Goal: Information Seeking & Learning: Stay updated

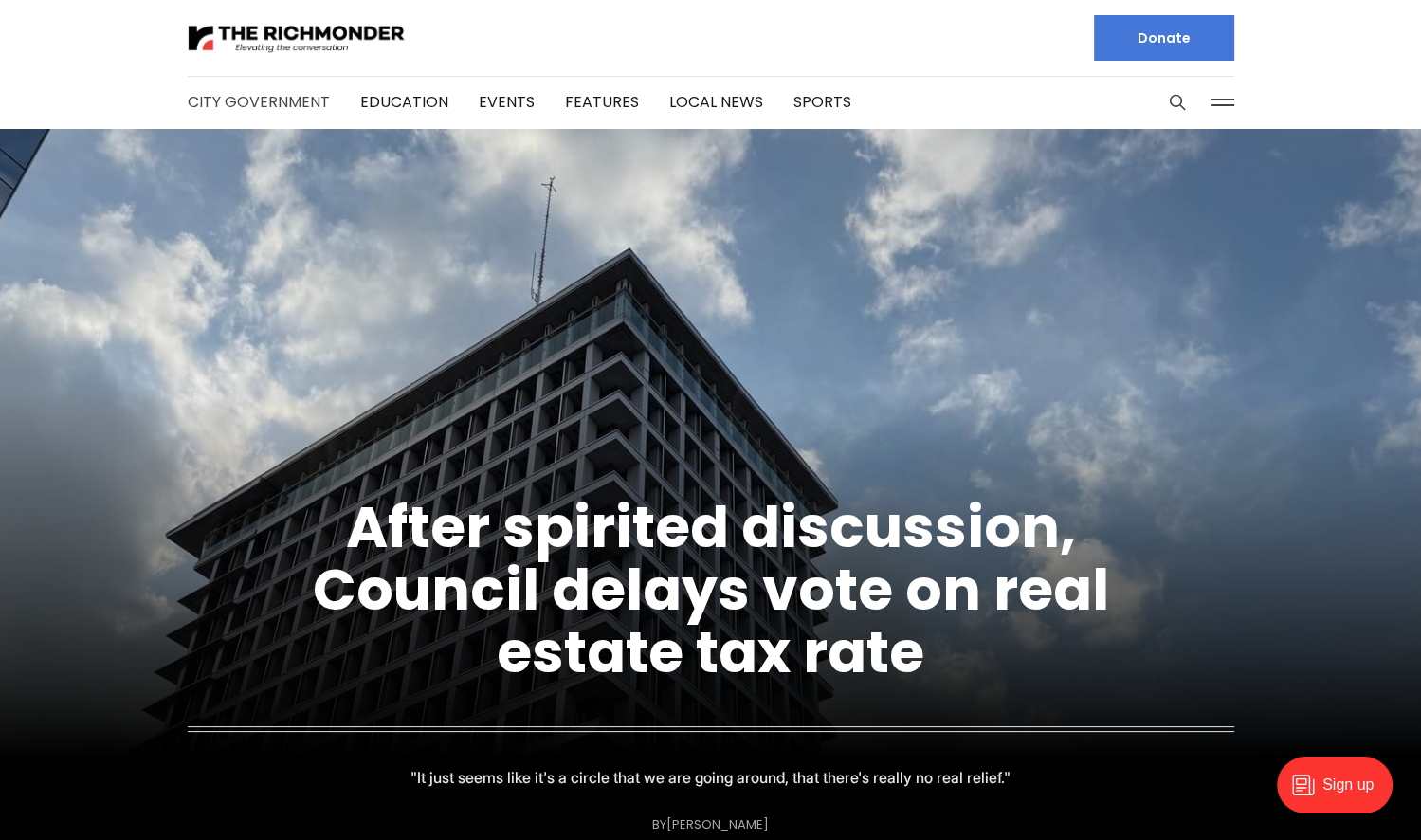
click at [285, 104] on link "City Government" at bounding box center [259, 101] width 143 height 22
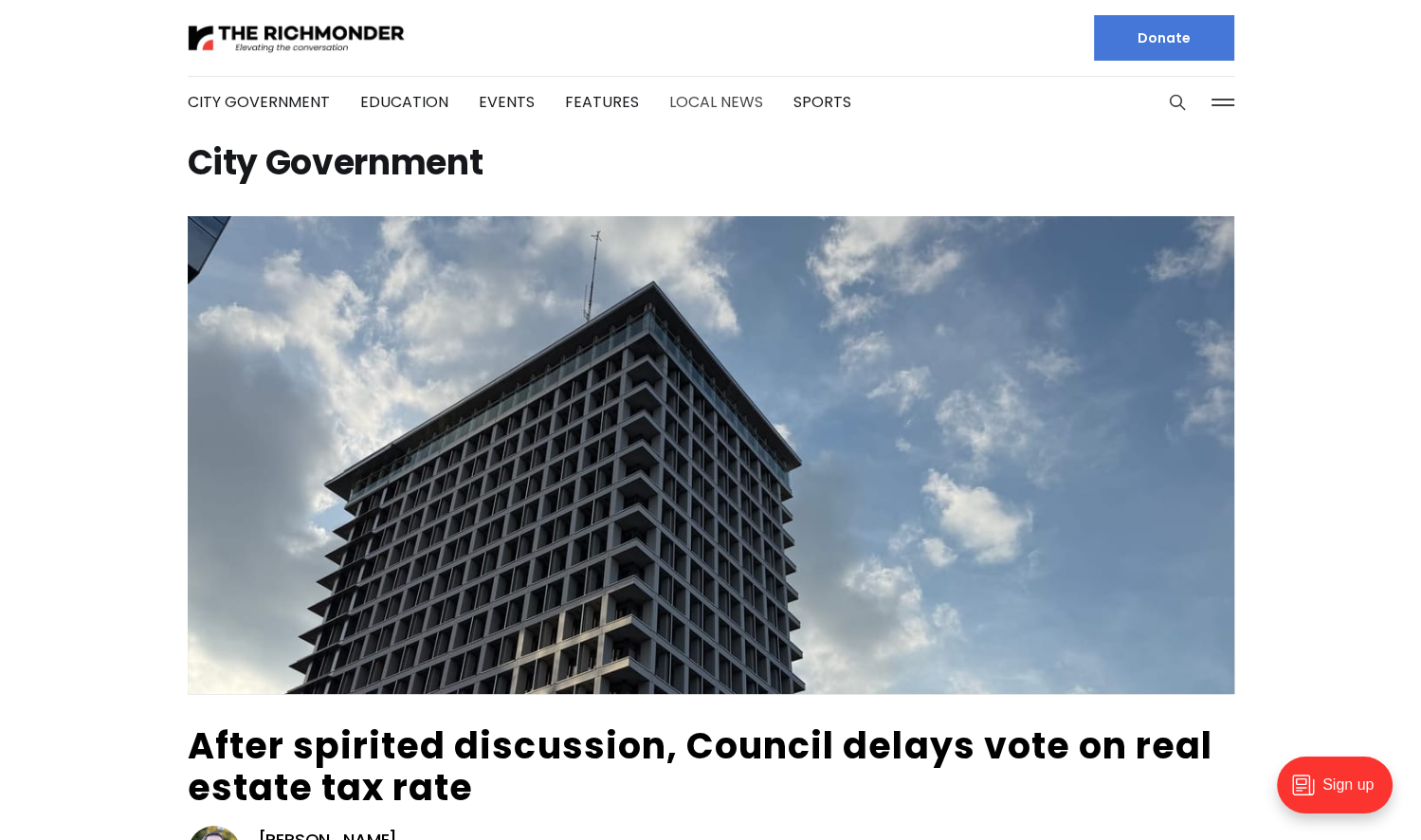
click at [694, 108] on link "Local News" at bounding box center [715, 101] width 93 height 22
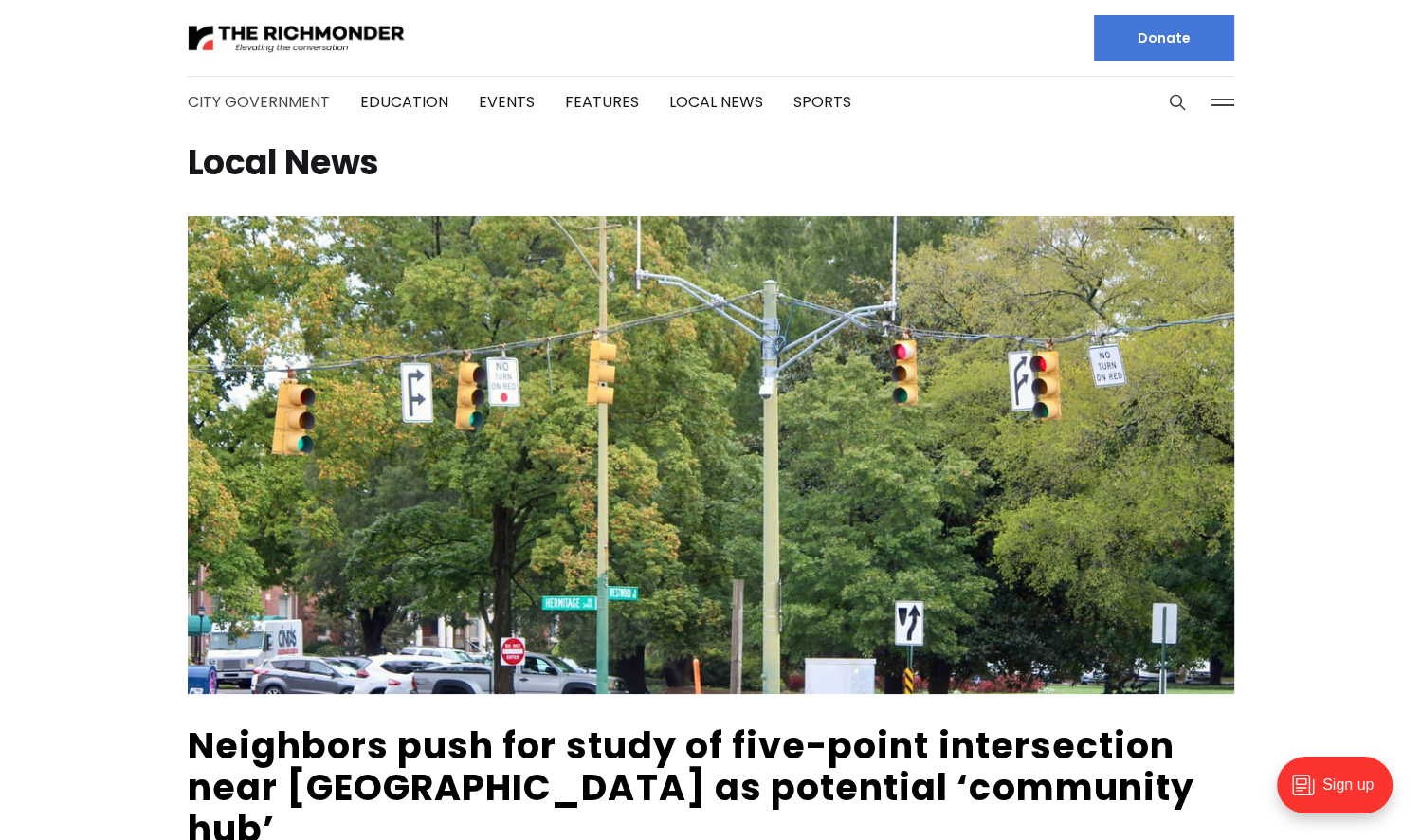
click at [291, 94] on link "City Government" at bounding box center [259, 101] width 143 height 22
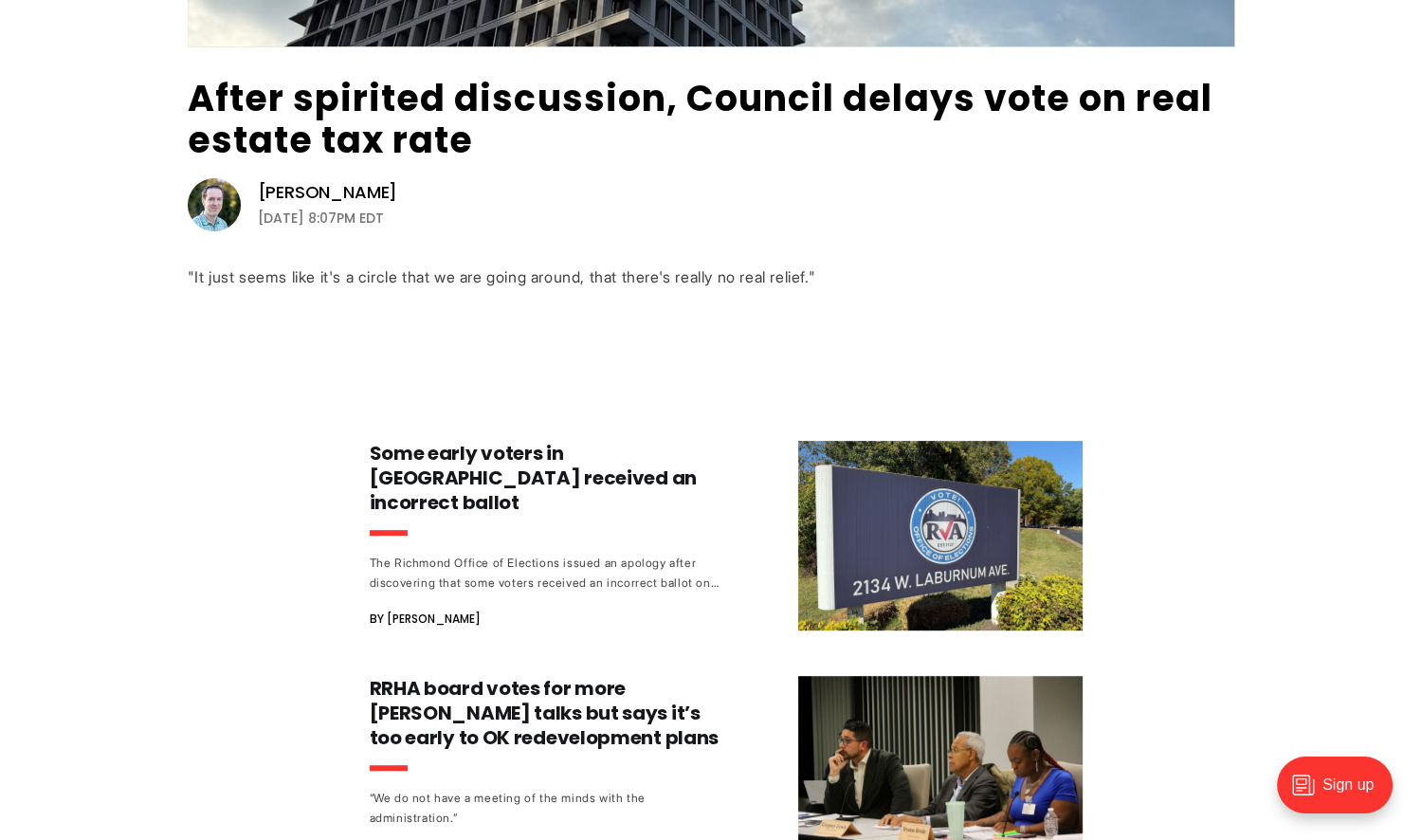
scroll to position [540, 0]
